Goal: Task Accomplishment & Management: Manage account settings

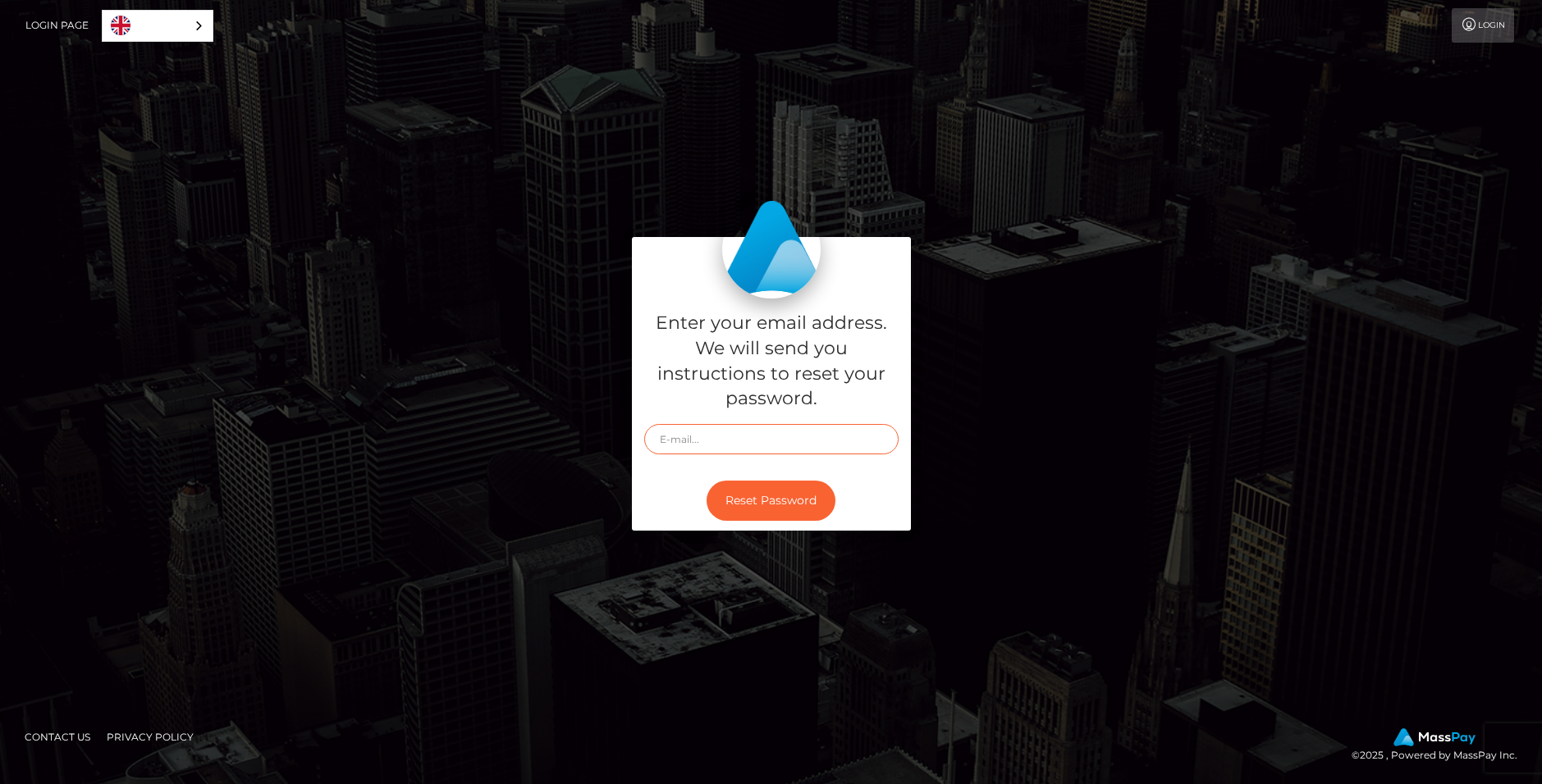
click at [751, 454] on input "text" at bounding box center [771, 439] width 254 height 30
type input "sking1237@aol.com"
drag, startPoint x: 418, startPoint y: 176, endPoint x: 400, endPoint y: 158, distance: 25.5
click at [419, 176] on div "Enter your email address. We will send you instructions to reset your password.…" at bounding box center [771, 392] width 1542 height 557
click at [1494, 27] on link "Login" at bounding box center [1483, 25] width 63 height 34
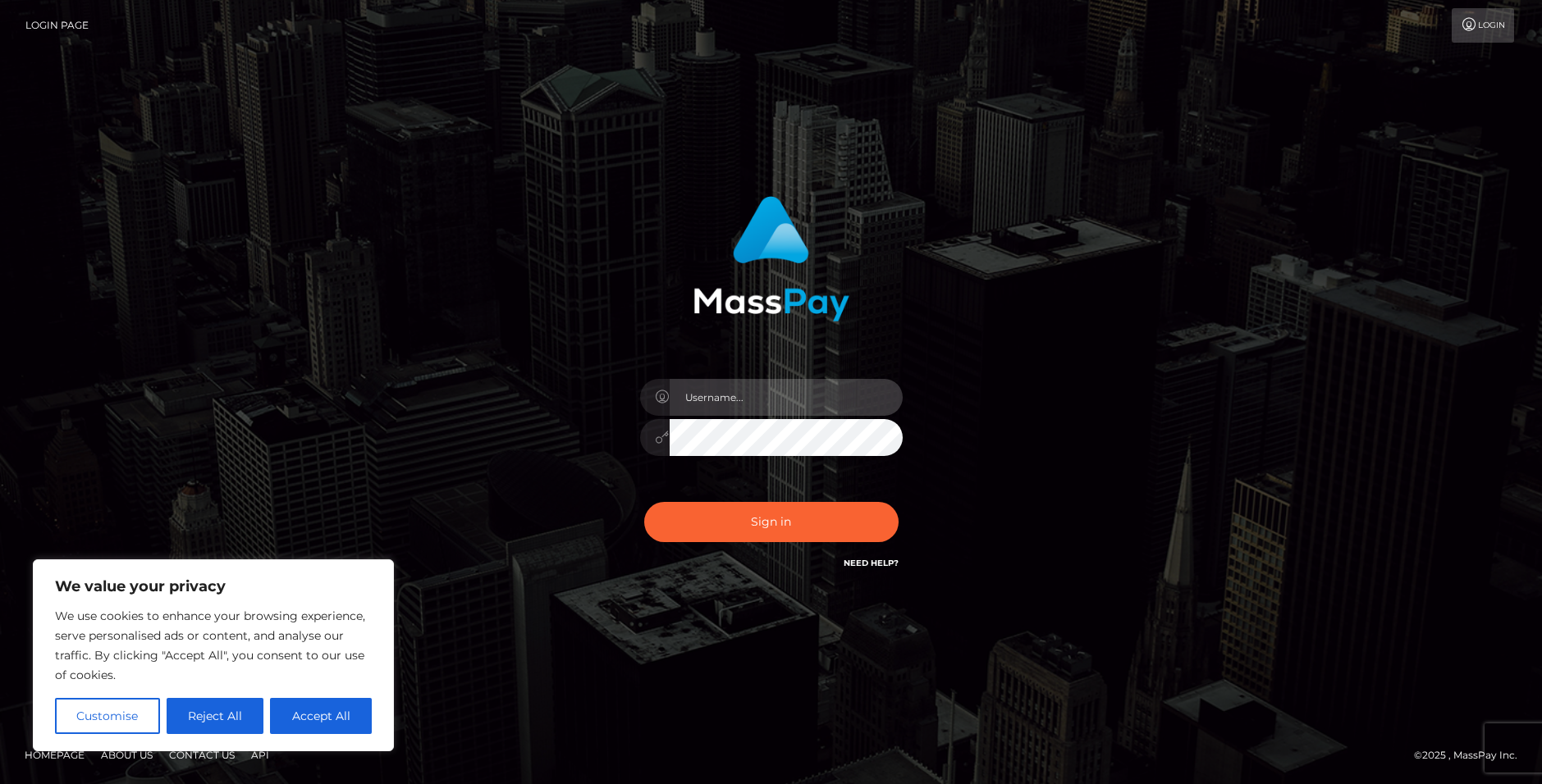
click at [736, 397] on input "text" at bounding box center [787, 397] width 233 height 37
type input "T"
click at [704, 397] on input "text" at bounding box center [787, 397] width 233 height 37
type input "Sking1237@ao.com"
click at [691, 500] on div "Sign in Need Help?" at bounding box center [771, 529] width 288 height 73
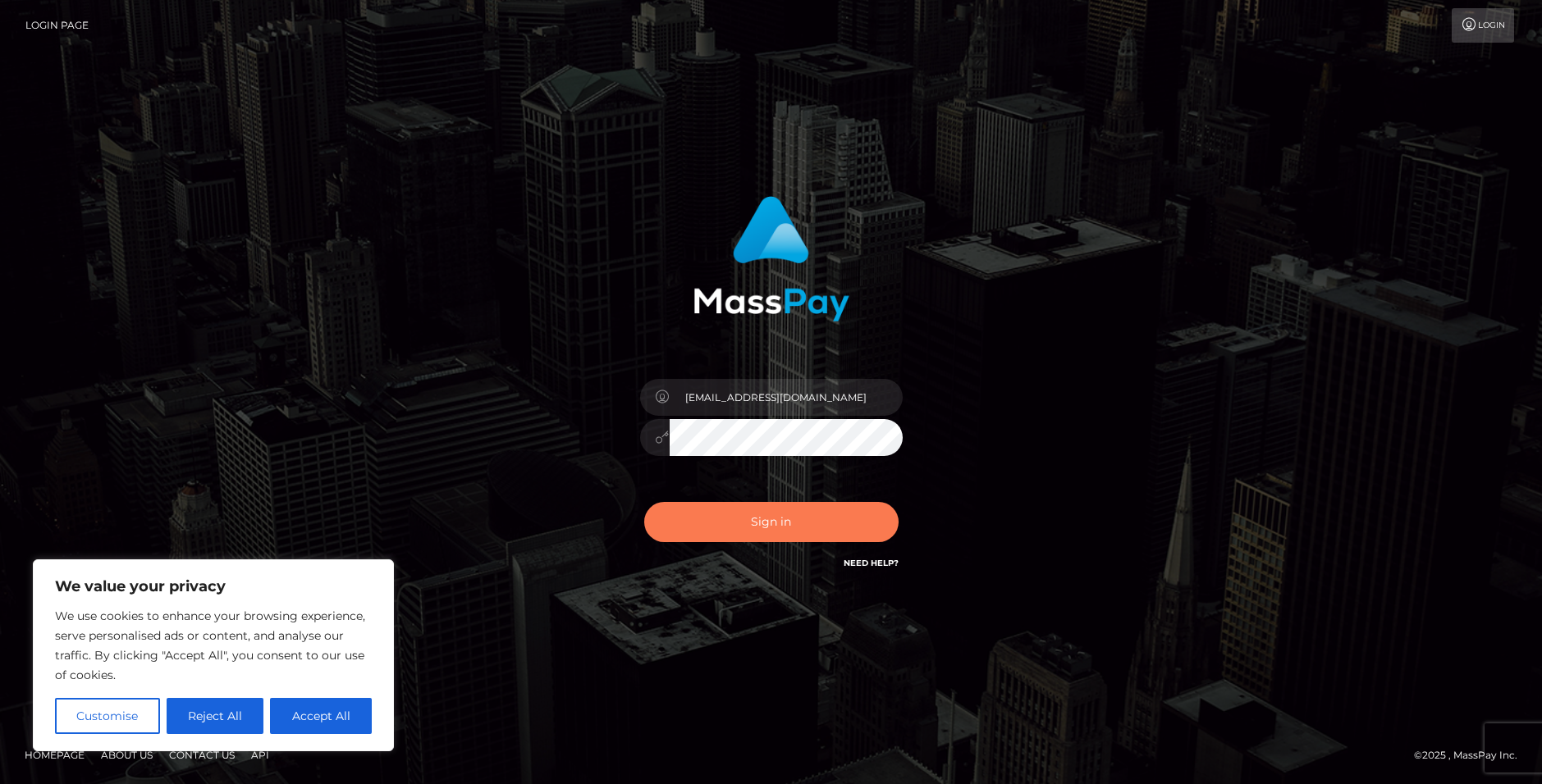
click at [690, 541] on button "Sign in" at bounding box center [771, 522] width 254 height 40
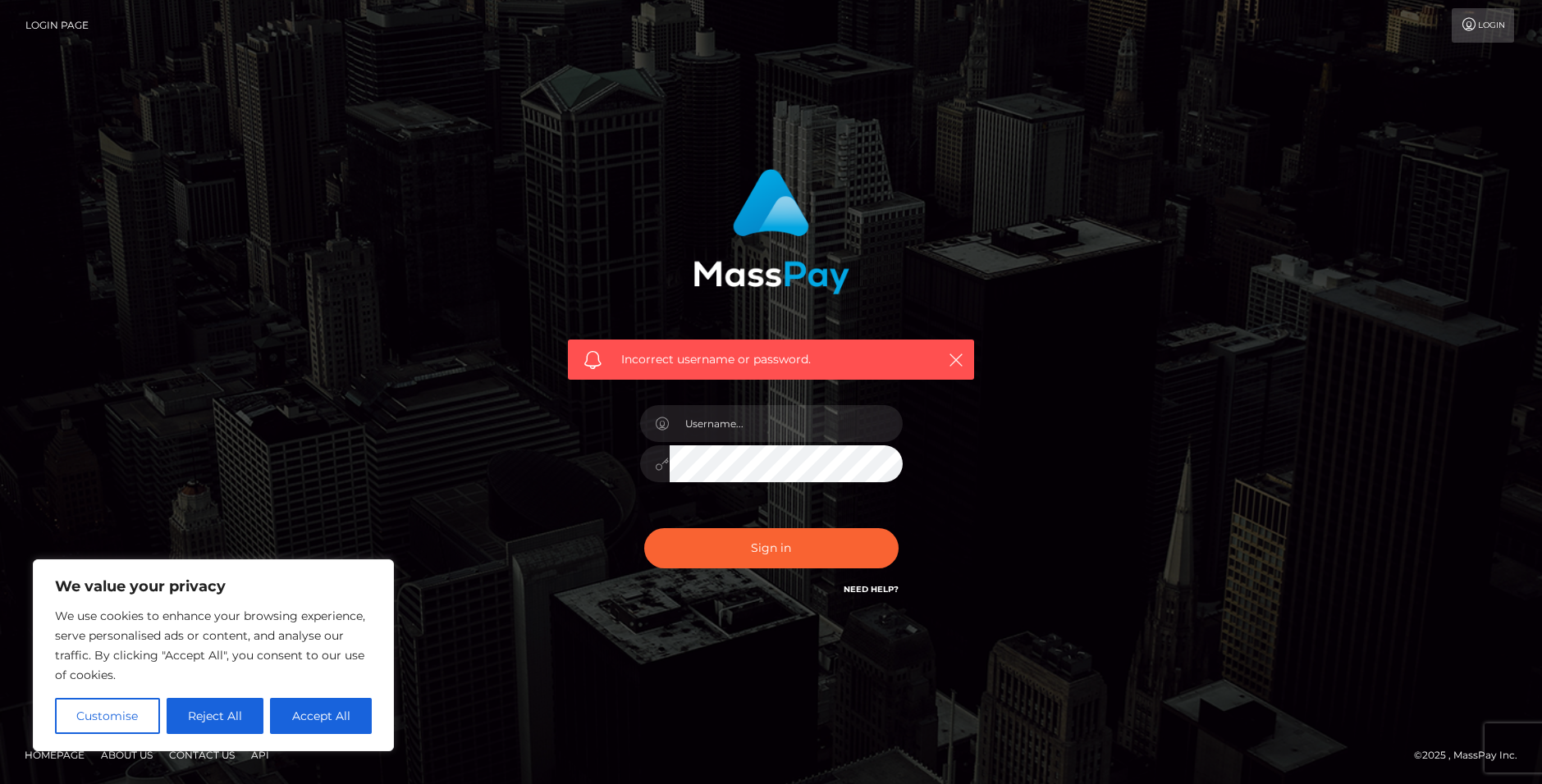
click at [864, 592] on link "Need Help?" at bounding box center [871, 589] width 55 height 11
click at [1009, 453] on div "Incorrect username or password." at bounding box center [771, 392] width 936 height 472
click at [956, 357] on icon "button" at bounding box center [956, 360] width 17 height 17
click at [1483, 17] on link "Login" at bounding box center [1483, 25] width 63 height 34
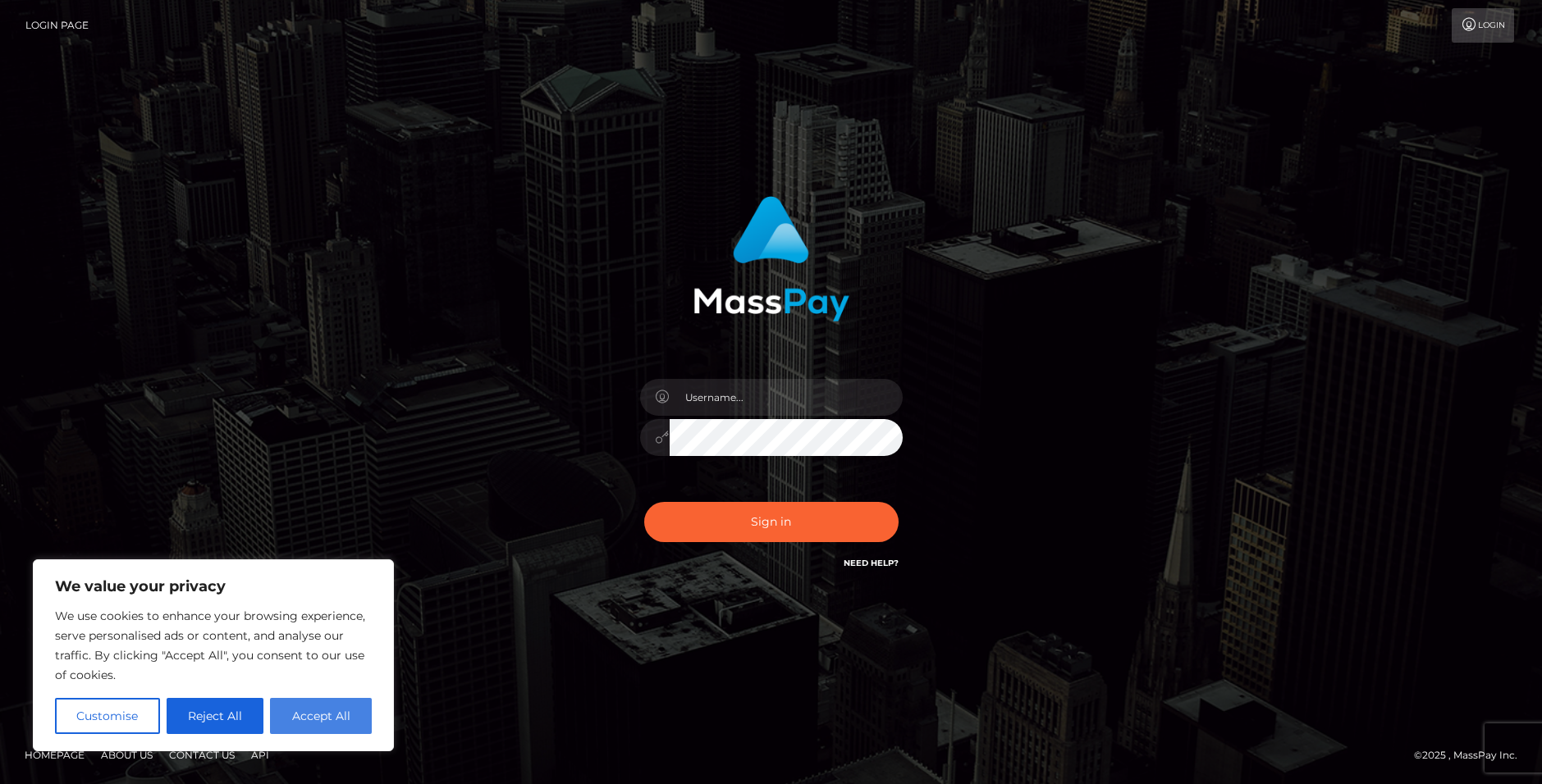
click at [309, 729] on button "Accept All" at bounding box center [321, 716] width 102 height 36
checkbox input "true"
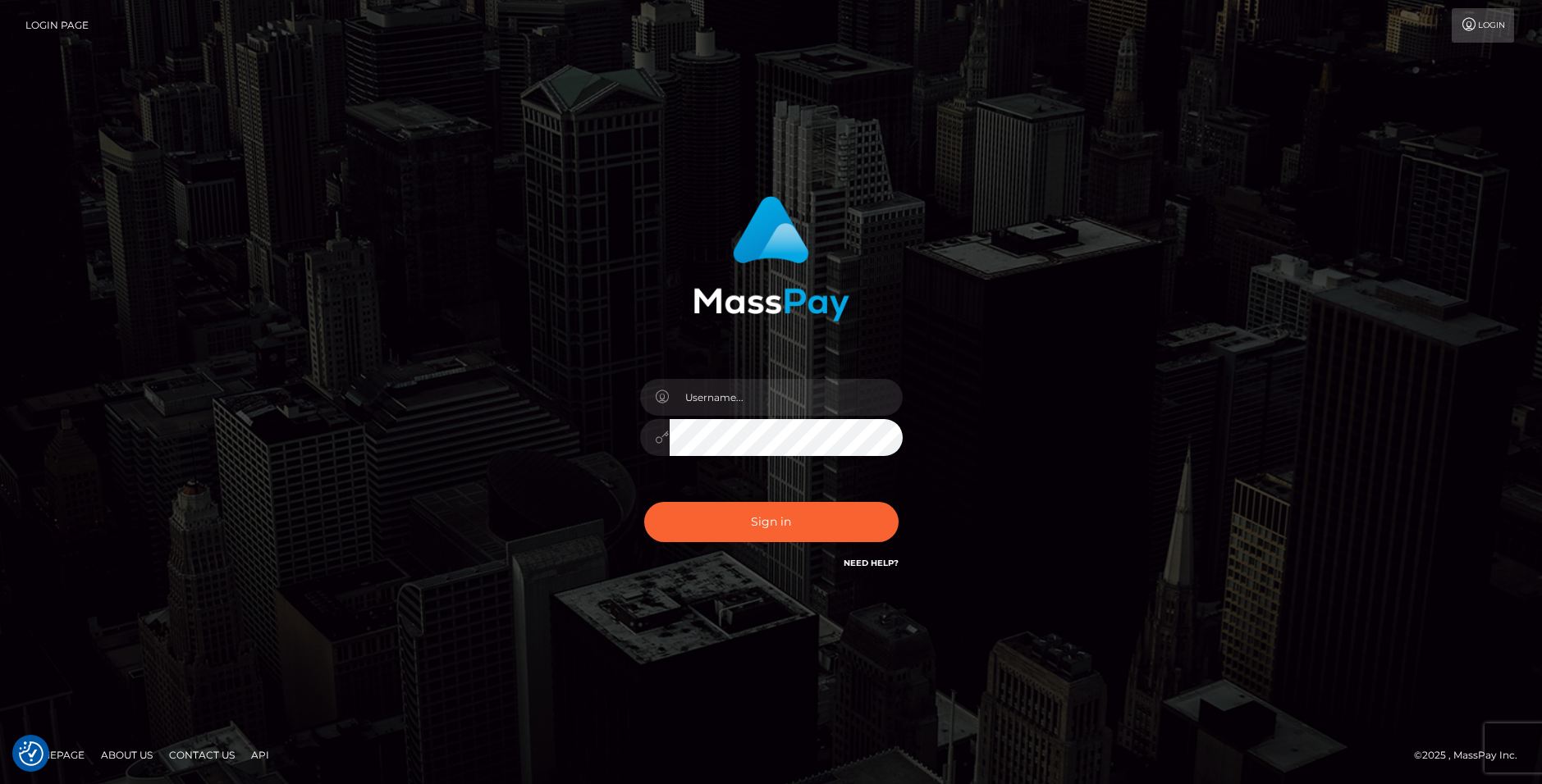
click at [858, 571] on div "Need Help?" at bounding box center [871, 566] width 55 height 21
click at [860, 565] on link "Need Help?" at bounding box center [871, 563] width 55 height 11
click at [1039, 608] on div "Sign in" at bounding box center [771, 392] width 1542 height 664
click at [849, 559] on link "Need Help?" at bounding box center [871, 563] width 55 height 11
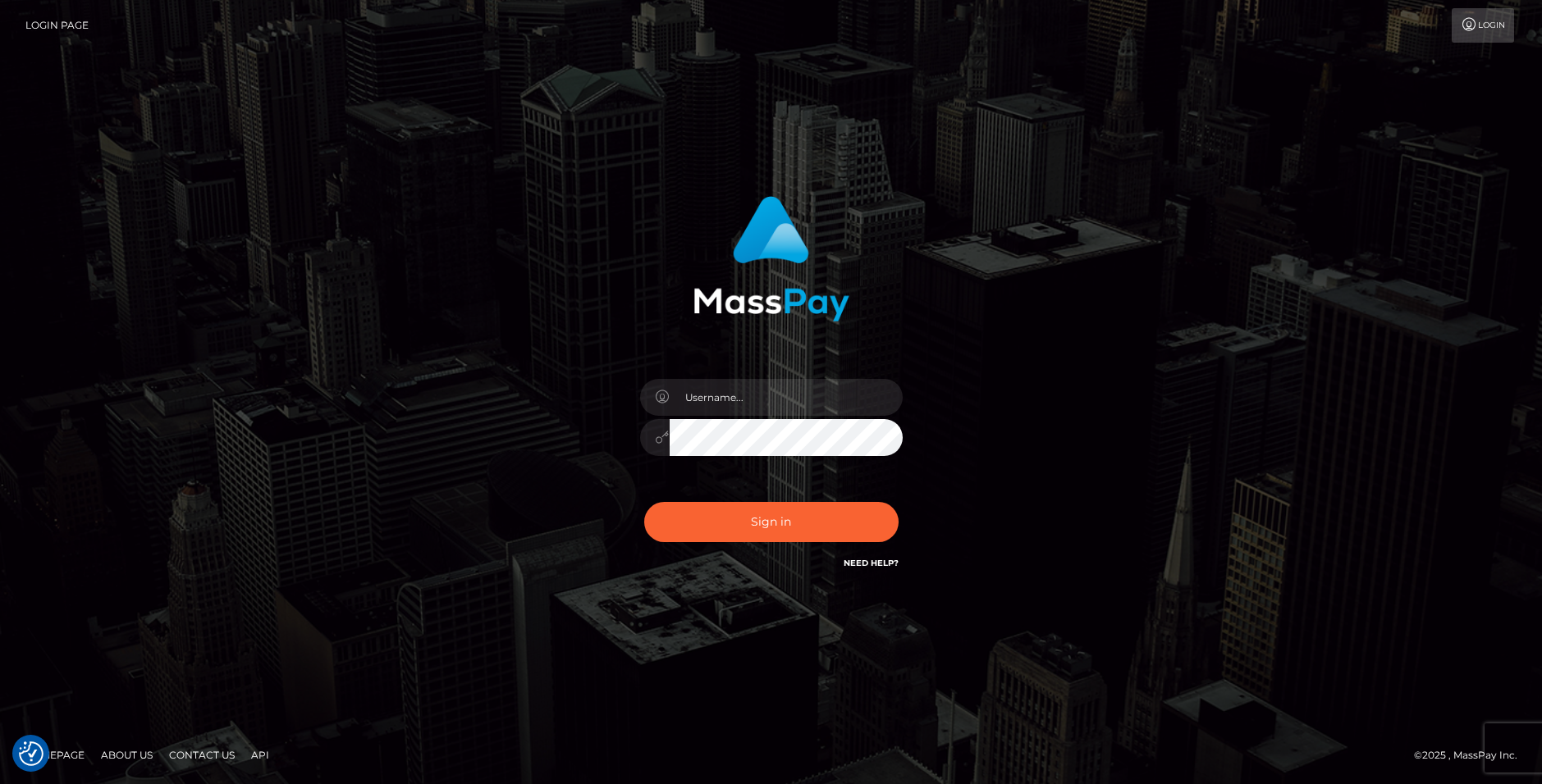
click at [493, 506] on div "Sign in" at bounding box center [771, 392] width 936 height 417
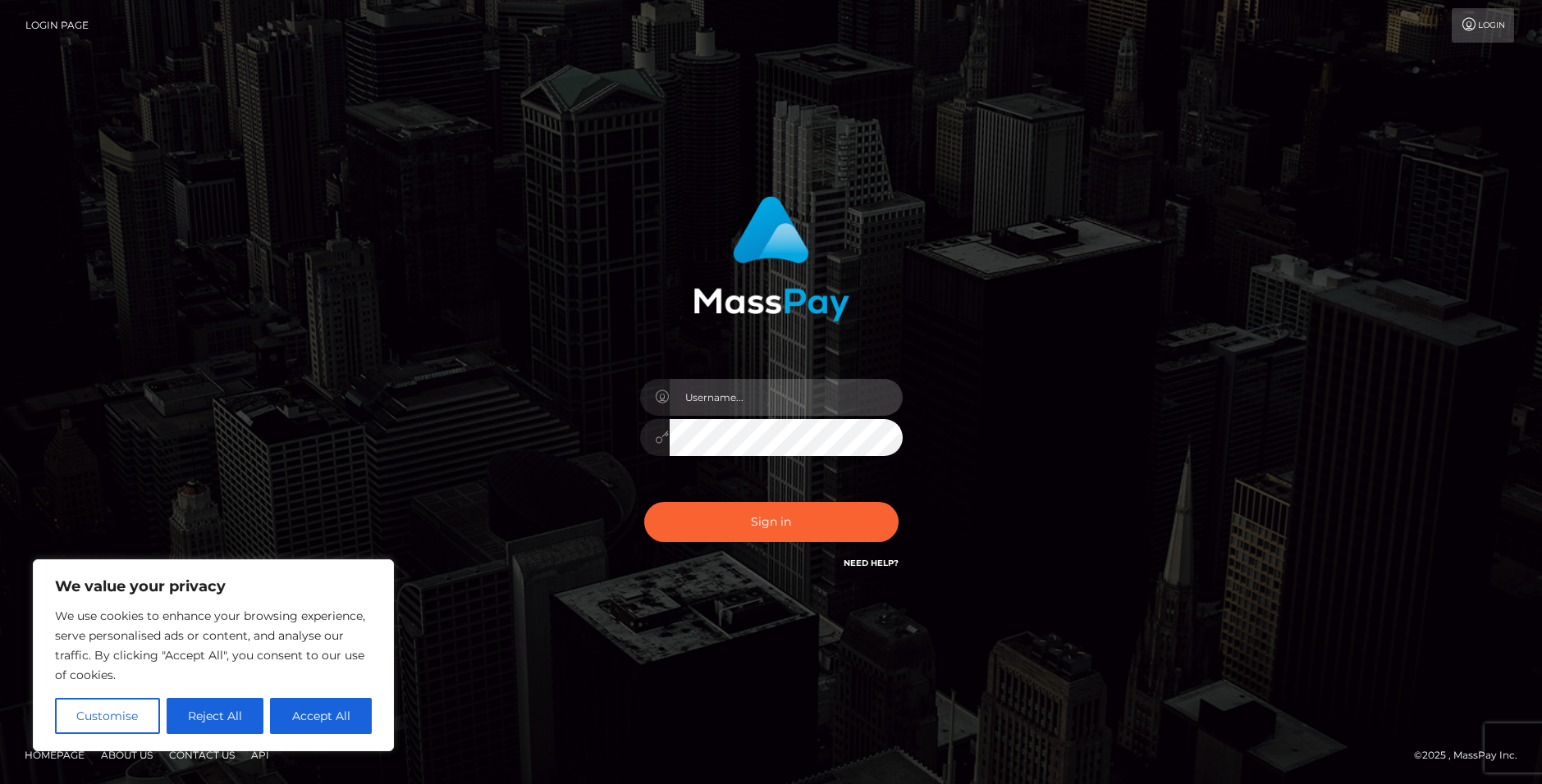
click at [738, 405] on input "text" at bounding box center [787, 397] width 233 height 37
type input "[EMAIL_ADDRESS][DOMAIN_NAME]"
click at [644, 502] on button "Sign in" at bounding box center [771, 522] width 254 height 40
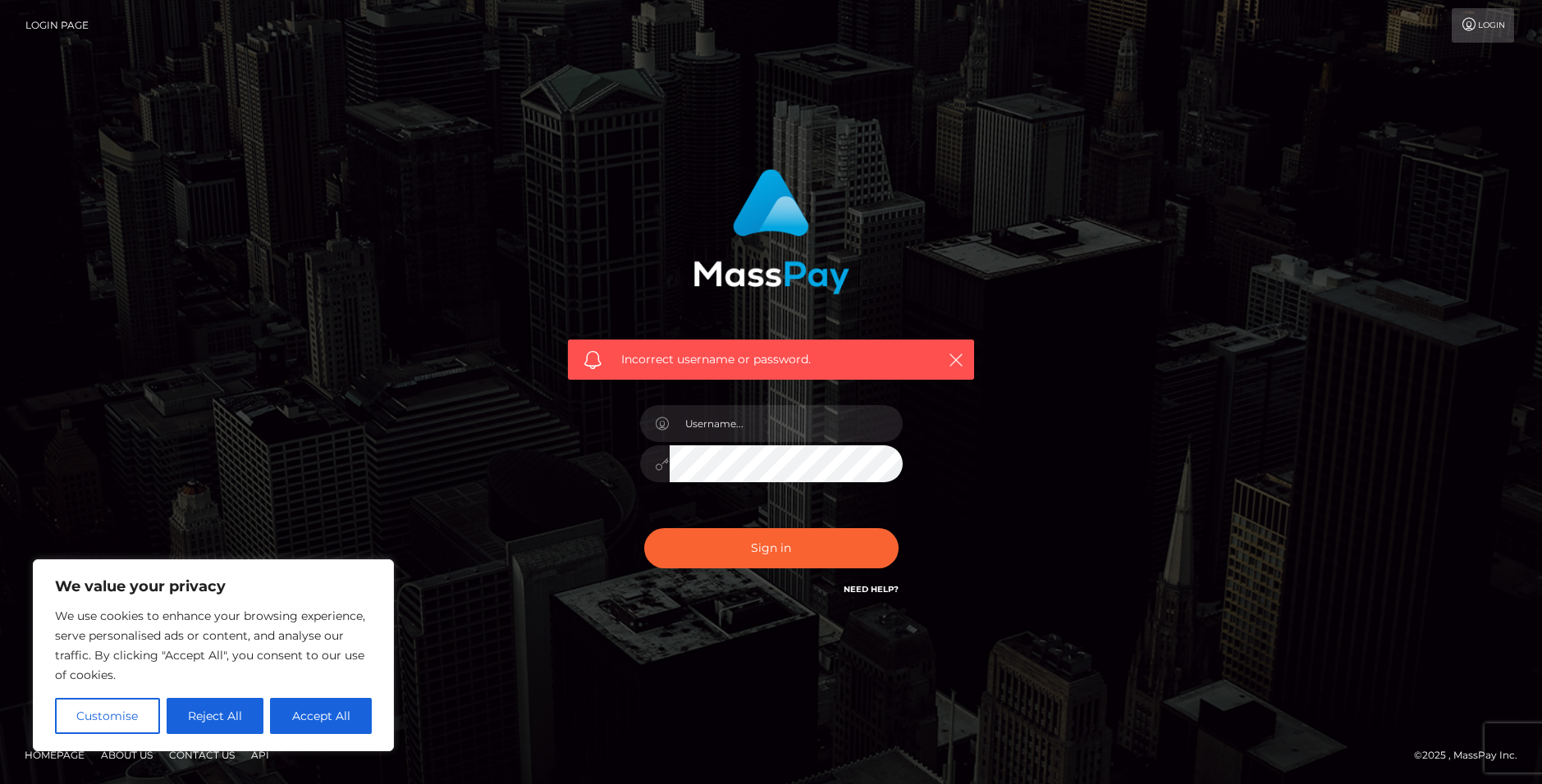
click at [876, 597] on div "Need Help?" at bounding box center [871, 592] width 55 height 21
click at [875, 594] on link "Need Help?" at bounding box center [871, 589] width 55 height 11
click at [1089, 247] on div "Incorrect username or password." at bounding box center [771, 392] width 936 height 472
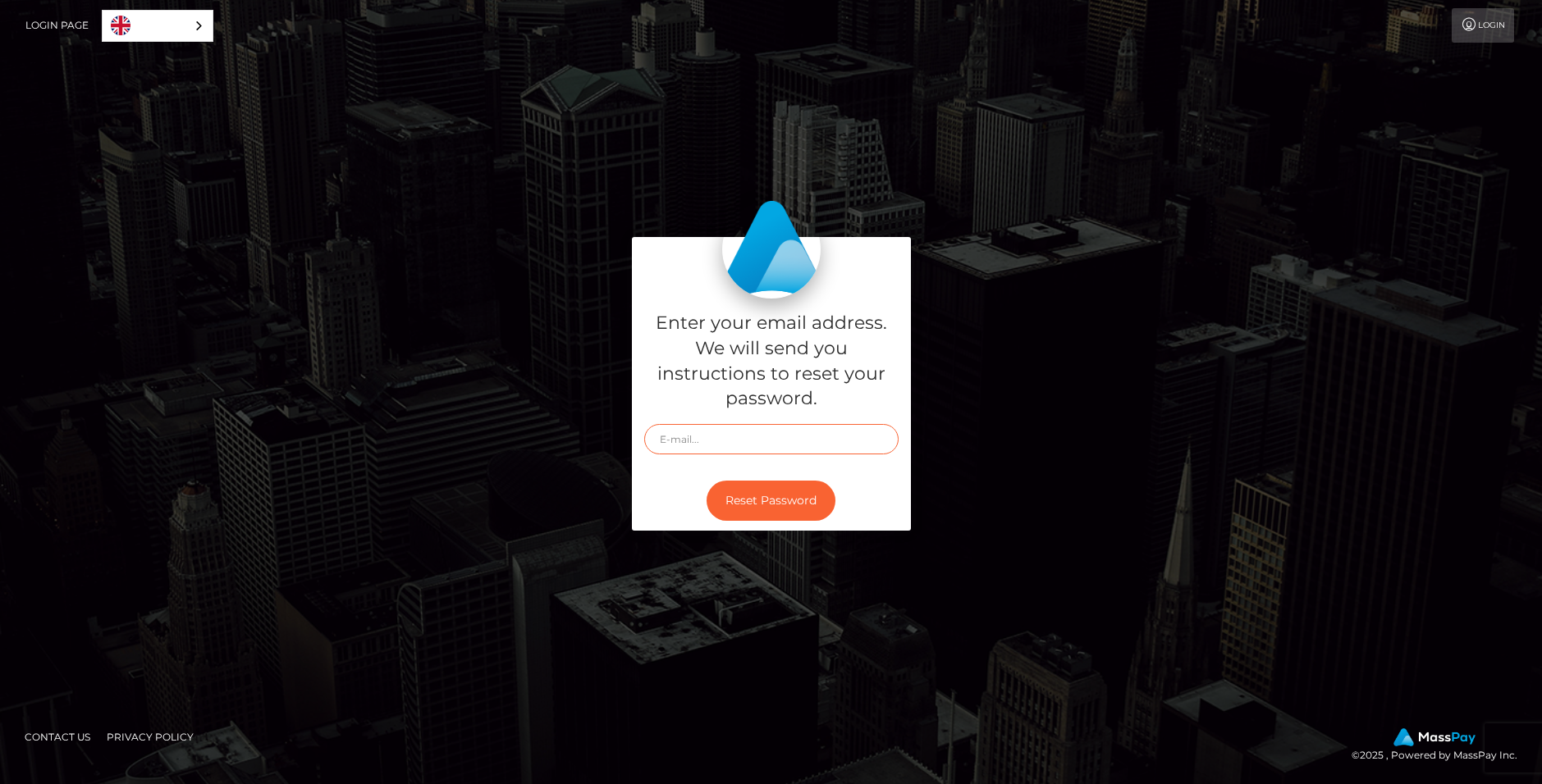
click at [735, 443] on input "text" at bounding box center [771, 439] width 254 height 30
type input "[EMAIL_ADDRESS][DOMAIN_NAME]"
click at [772, 493] on button "Reset Password" at bounding box center [771, 501] width 129 height 40
click at [1473, 22] on icon at bounding box center [1469, 25] width 18 height 13
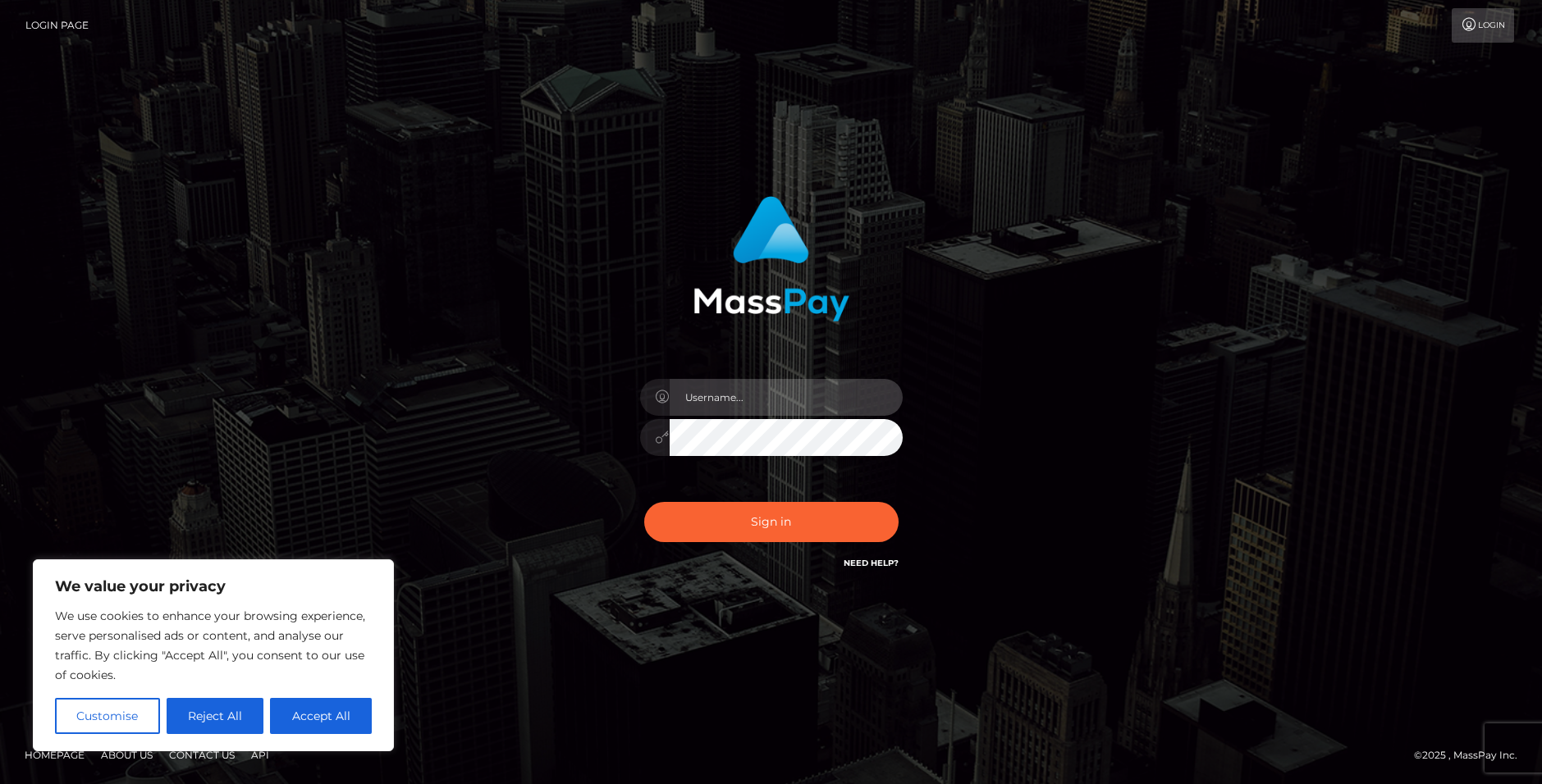
click at [694, 402] on input "text" at bounding box center [787, 397] width 233 height 37
click at [753, 403] on input "[EMAIL_ADDRESS][DOMAIN_NAME]" at bounding box center [787, 397] width 233 height 37
type input "[EMAIL_ADDRESS][DOMAIN_NAME]"
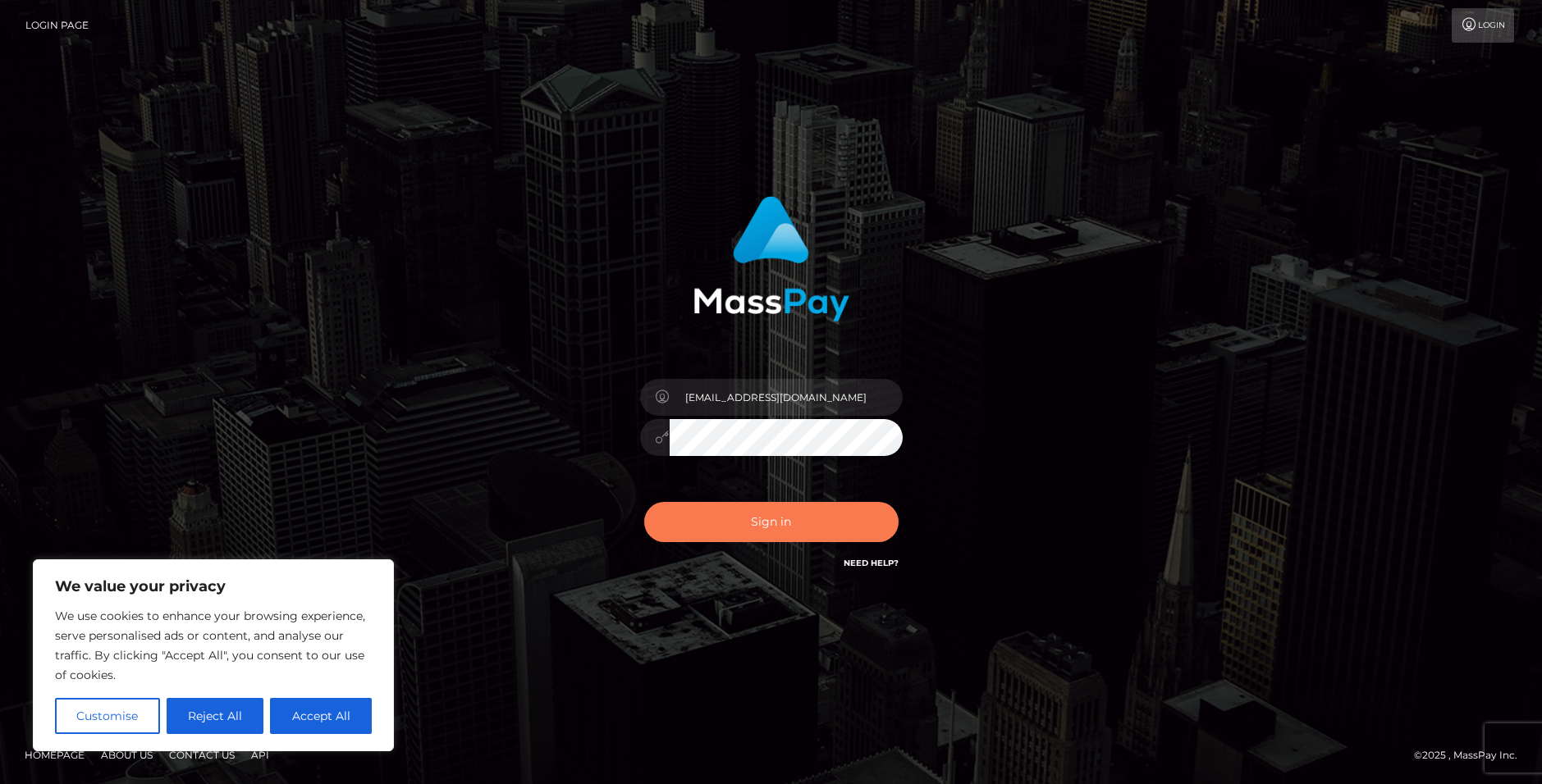
click at [736, 512] on button "Sign in" at bounding box center [771, 522] width 254 height 40
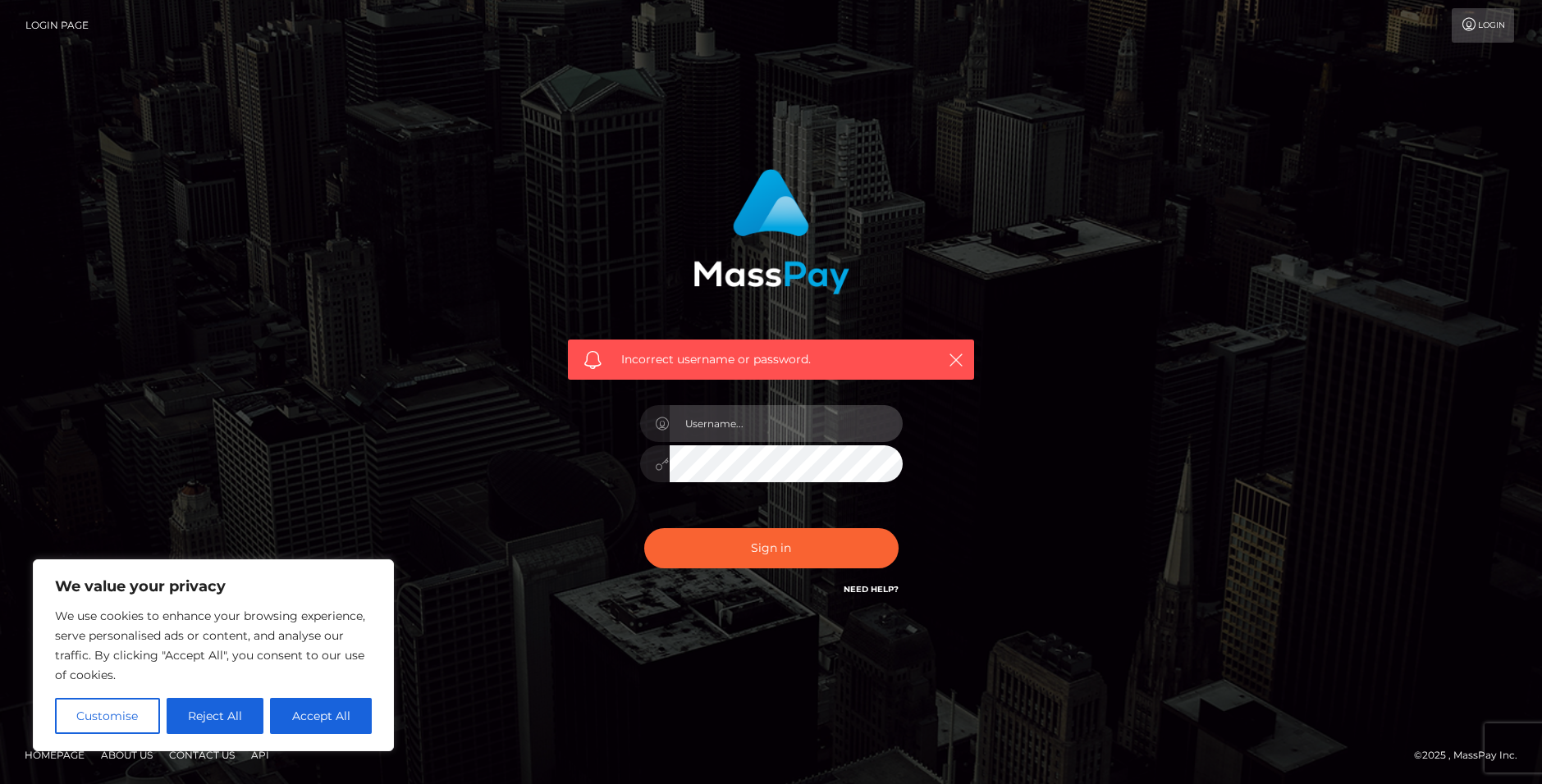
click at [790, 425] on input "text" at bounding box center [787, 423] width 233 height 37
click at [786, 410] on input "text" at bounding box center [787, 423] width 233 height 37
click at [1479, 26] on link "Login" at bounding box center [1483, 25] width 63 height 34
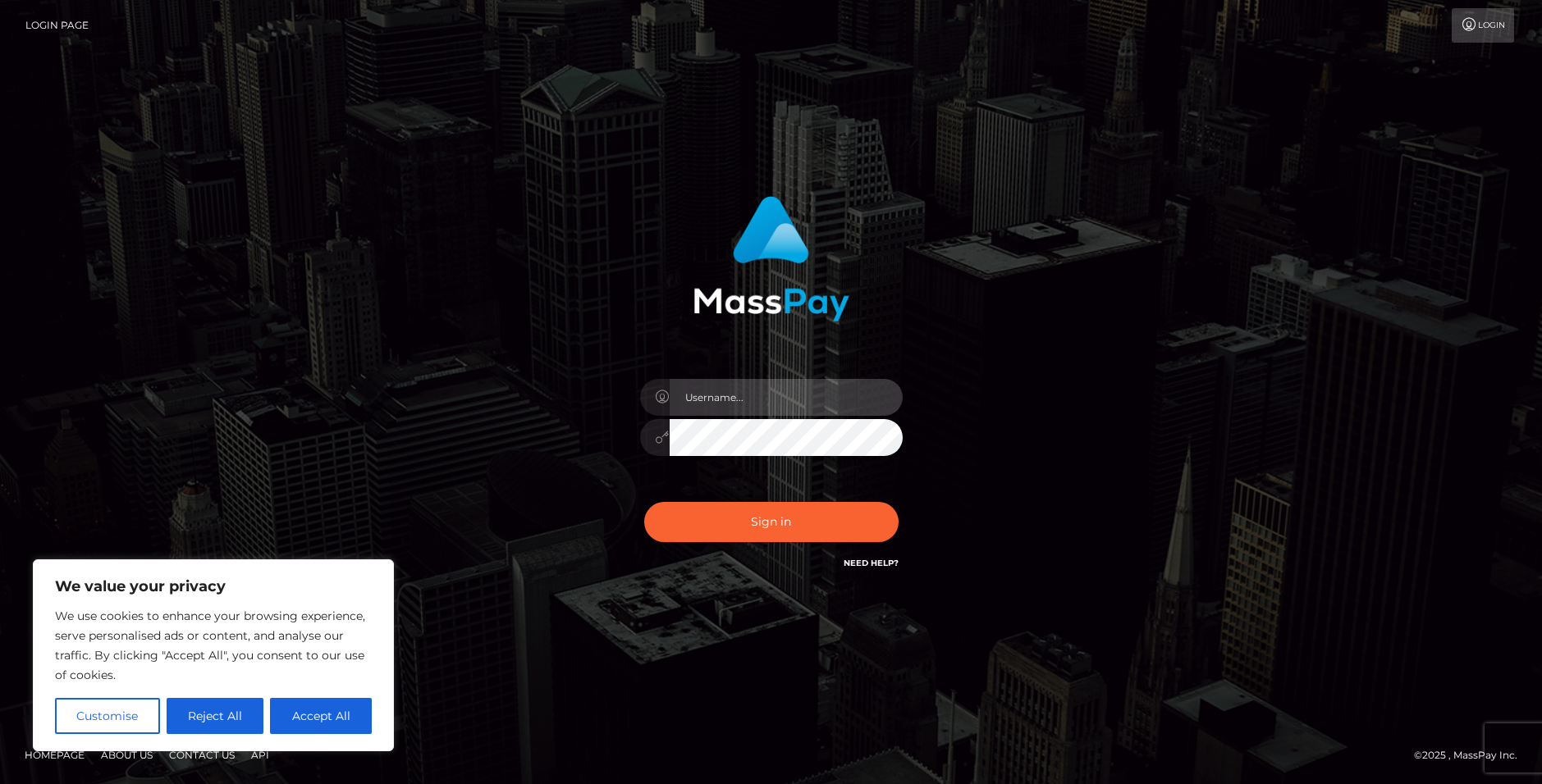
click at [715, 406] on input "text" at bounding box center [787, 397] width 233 height 37
type input "sking1237@aol.com"
click at [644, 502] on button "Sign in" at bounding box center [771, 522] width 254 height 40
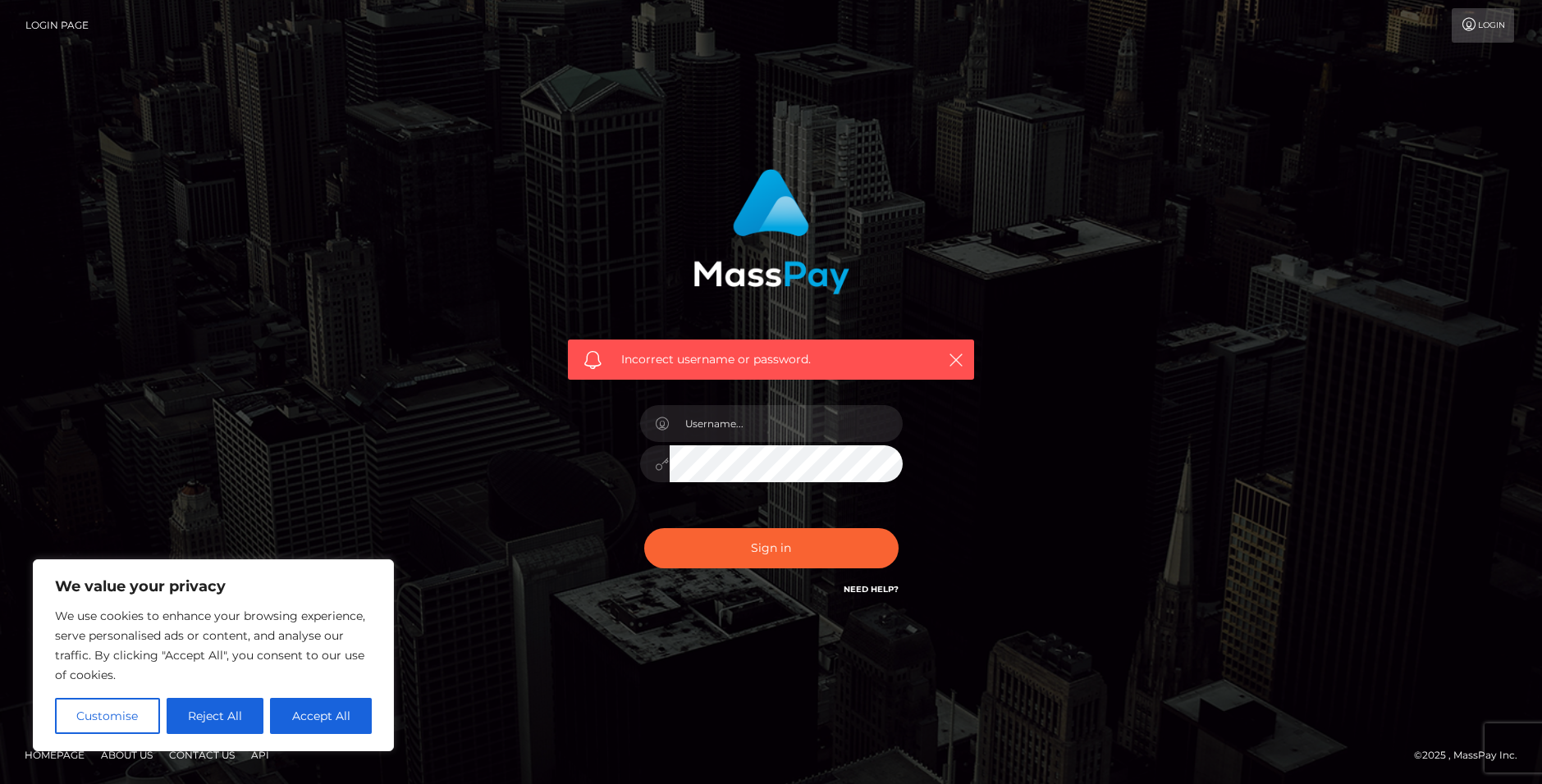
click at [1480, 38] on link "Login" at bounding box center [1483, 25] width 63 height 34
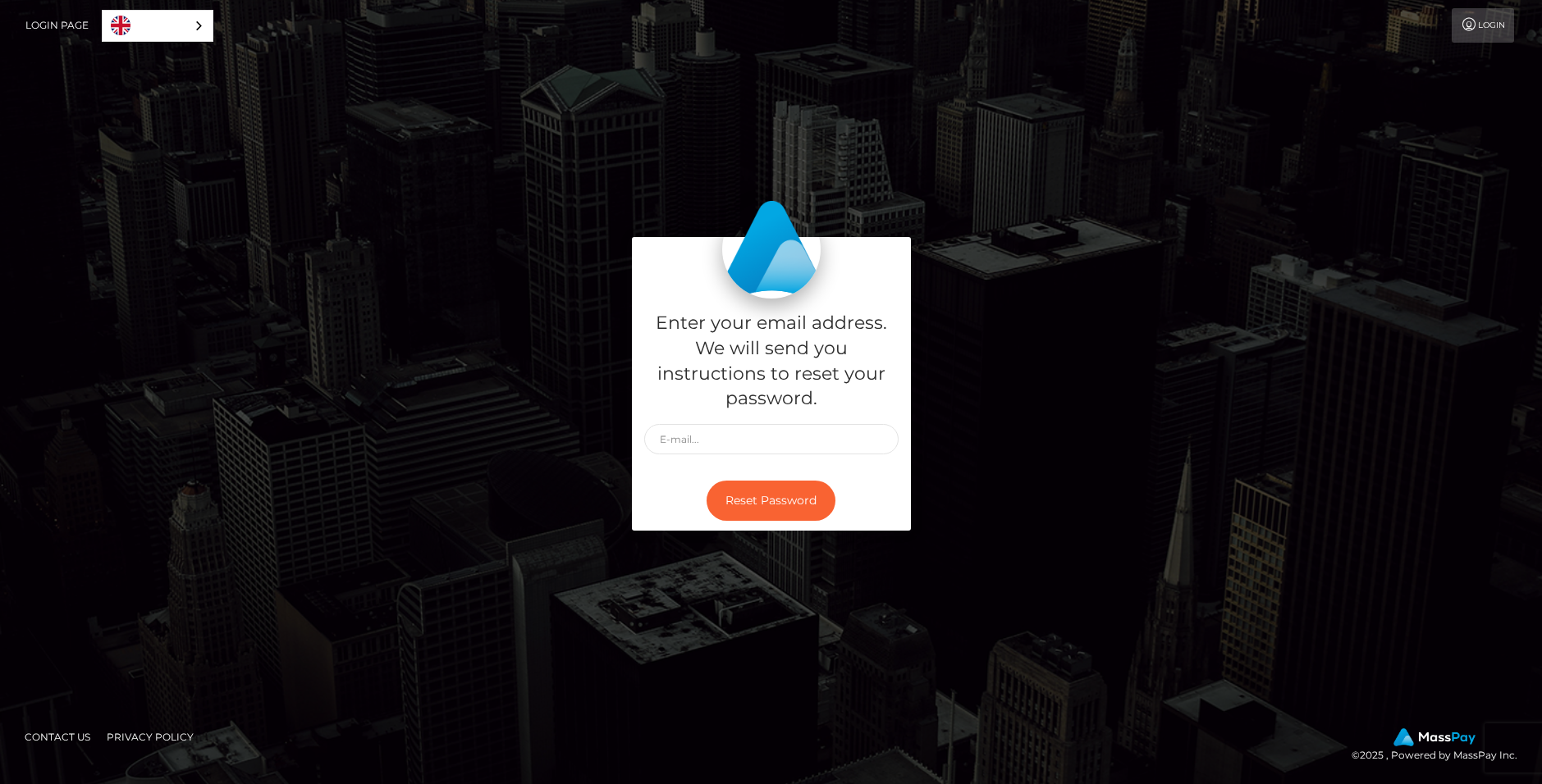
click at [1501, 14] on link "Login" at bounding box center [1483, 25] width 63 height 34
